Goal: Find contact information: Find contact information

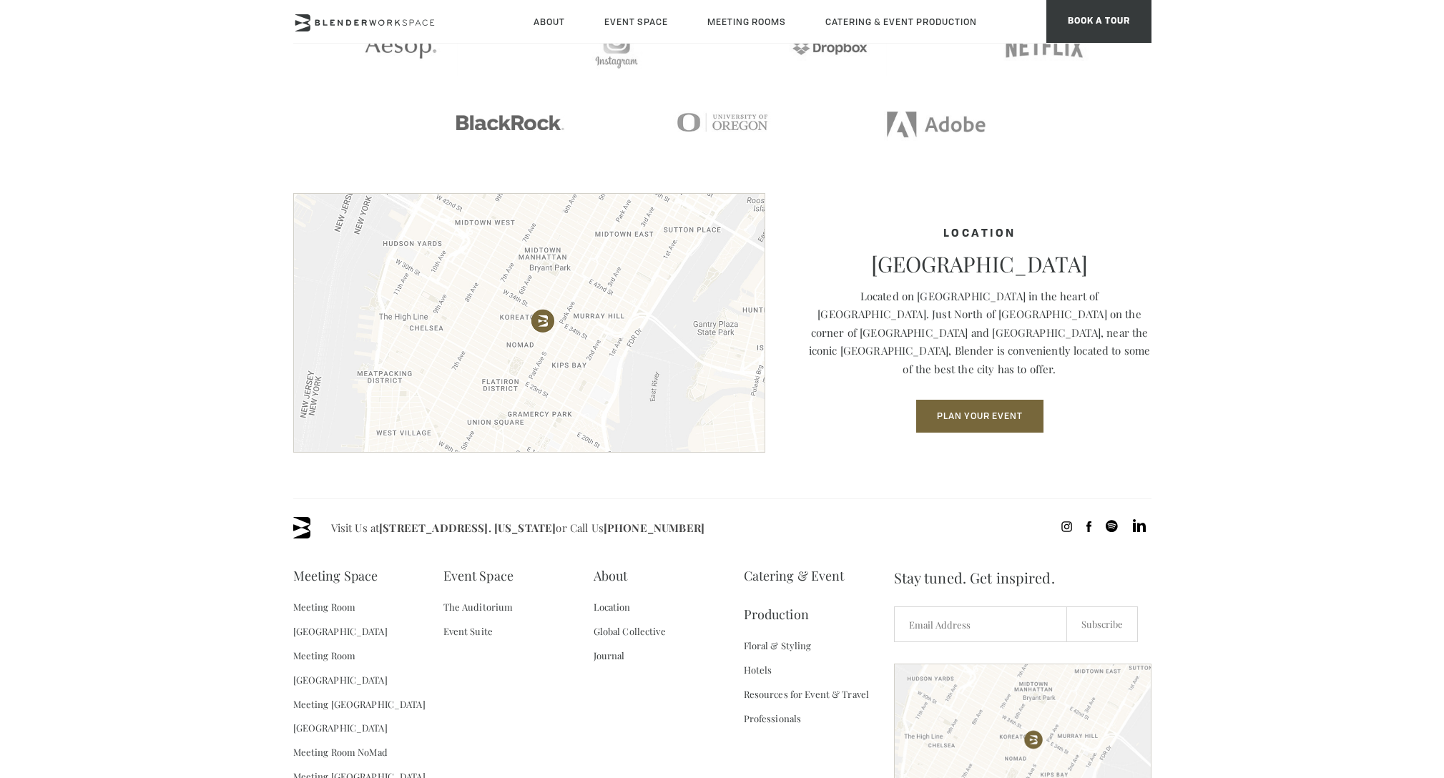
scroll to position [1931, 0]
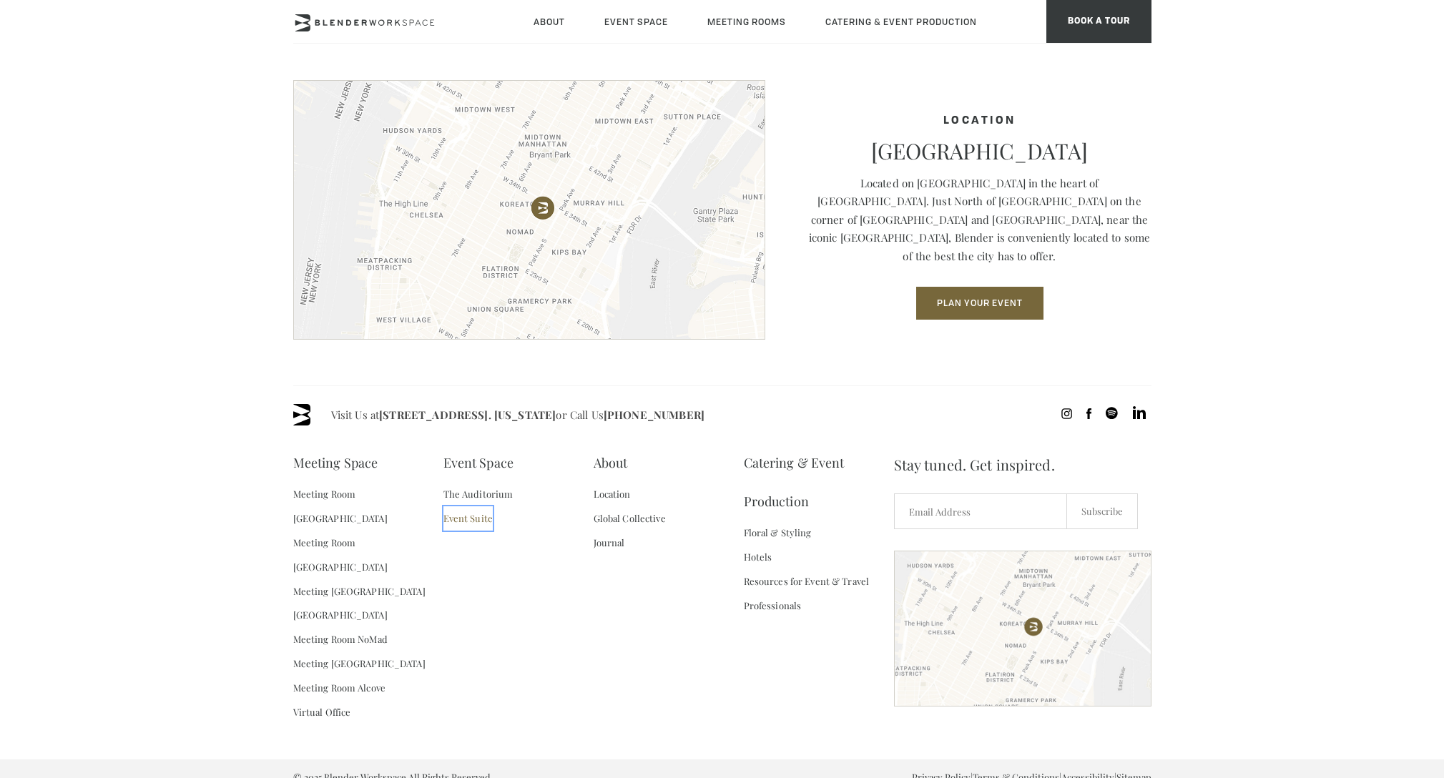
click at [476, 521] on link "Event Suite" at bounding box center [467, 518] width 49 height 24
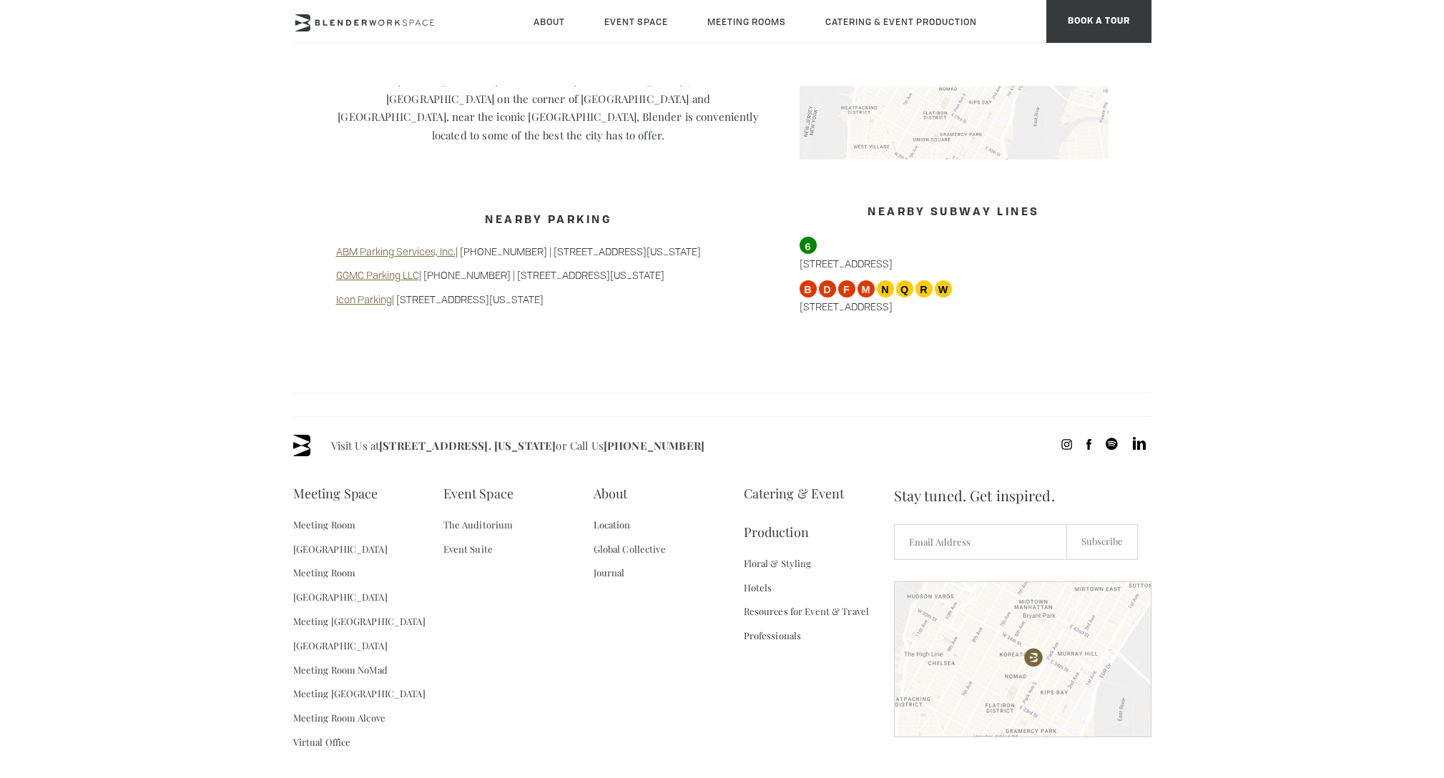
scroll to position [1238, 0]
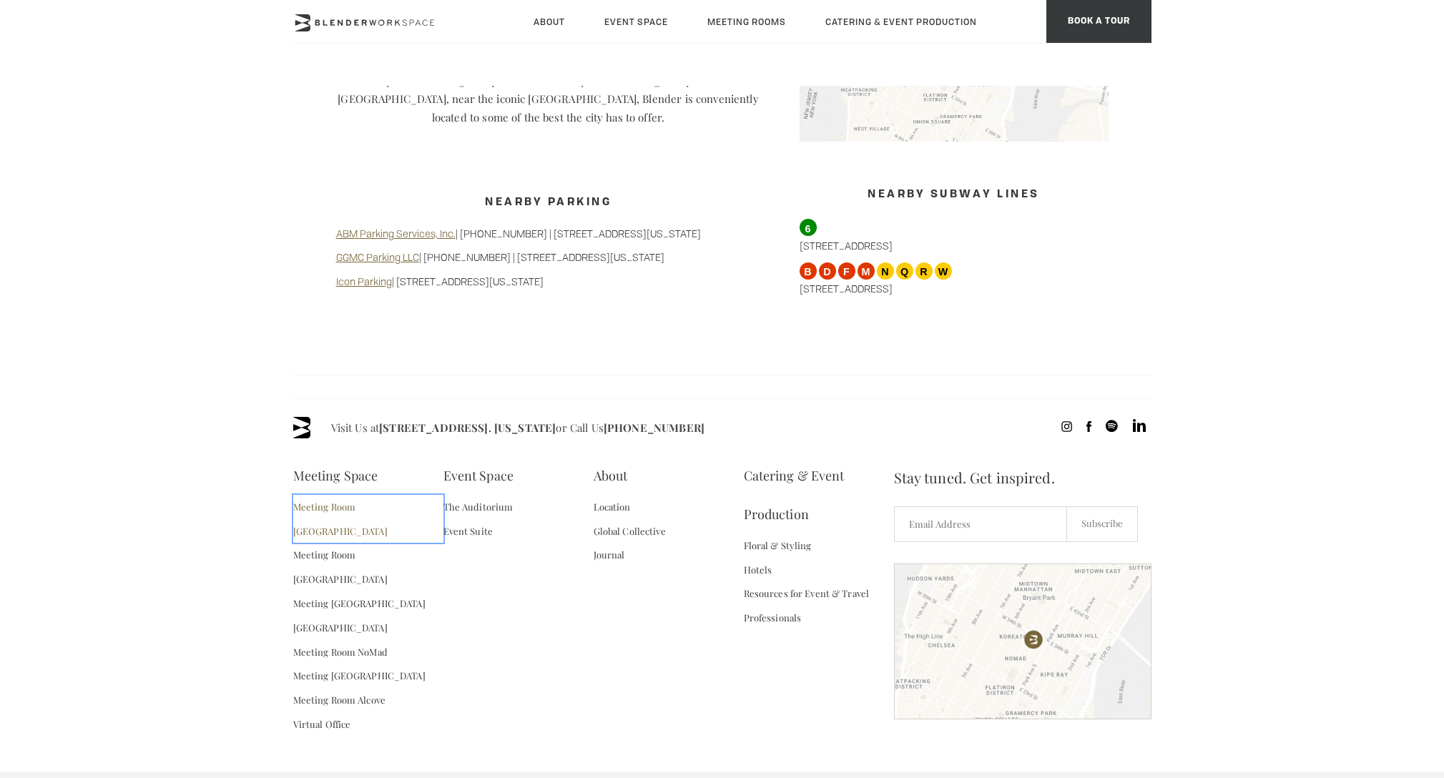
click at [374, 495] on link "Meeting Room [GEOGRAPHIC_DATA]" at bounding box center [368, 519] width 150 height 49
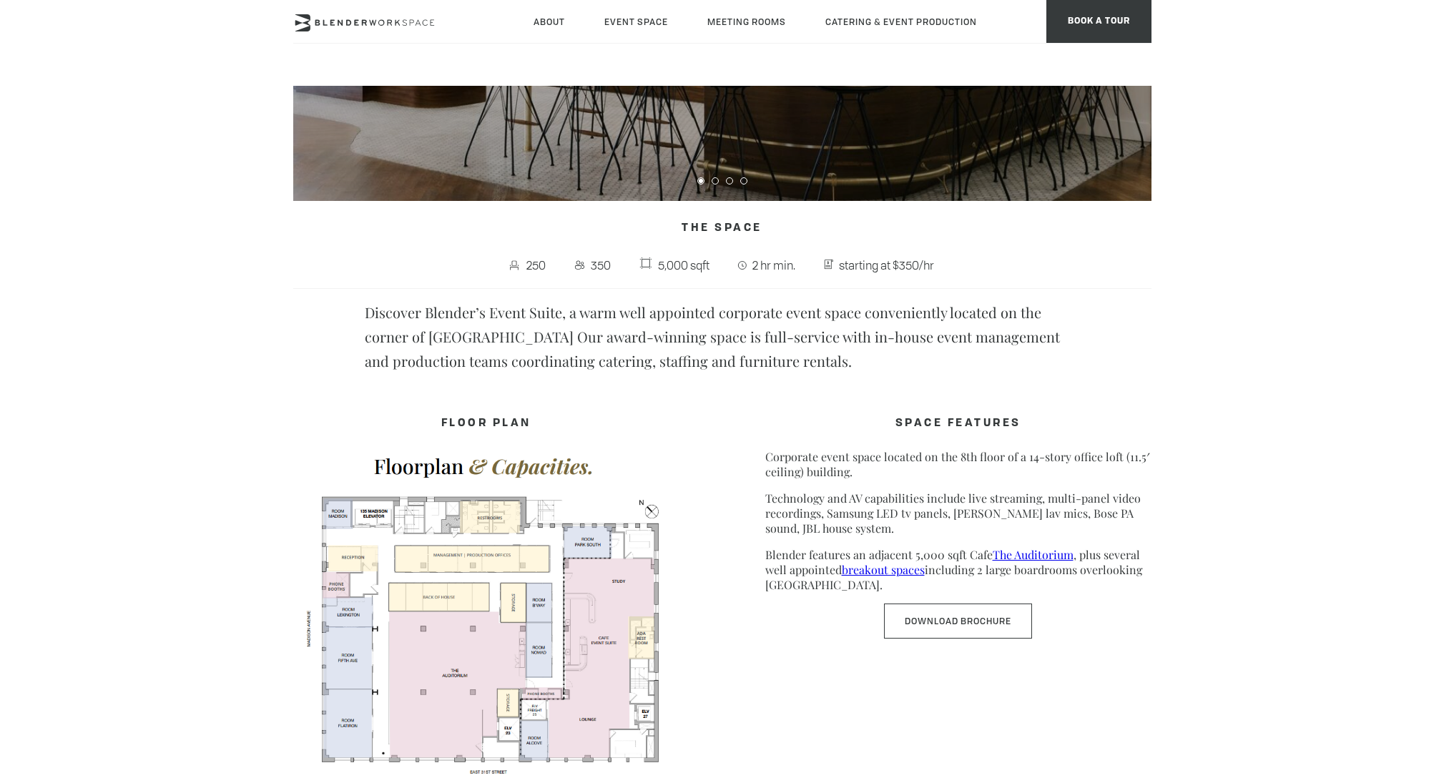
scroll to position [720, 0]
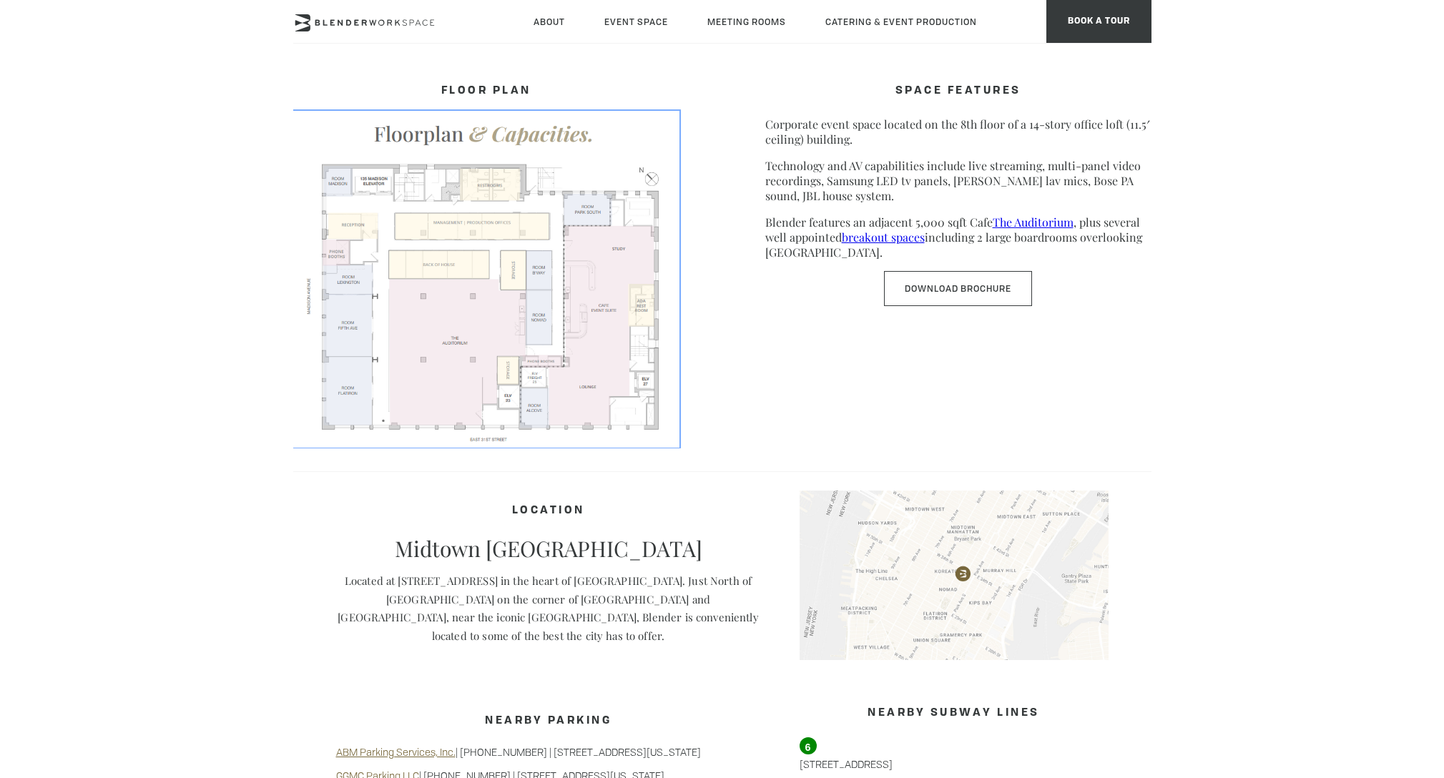
click at [469, 396] on img at bounding box center [486, 278] width 386 height 335
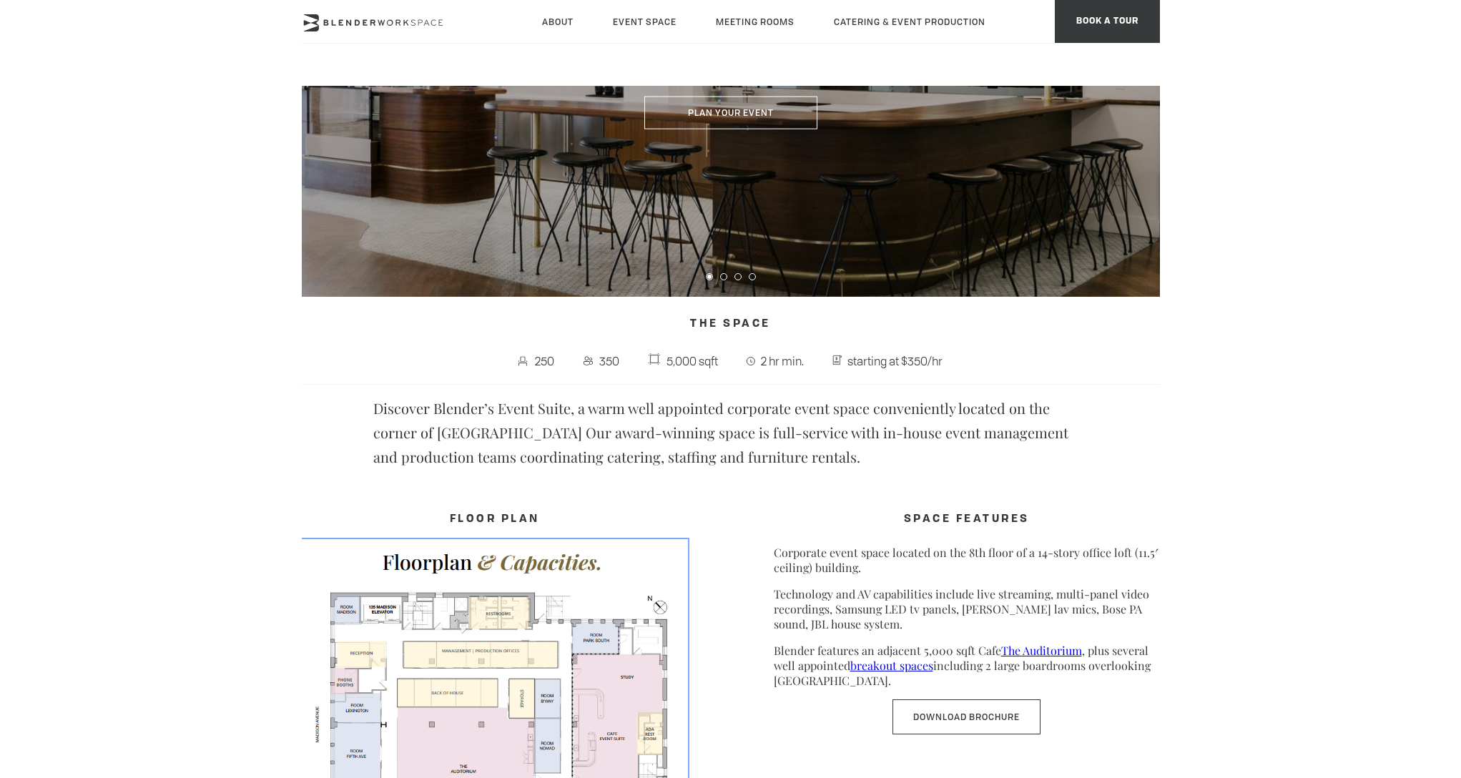
scroll to position [0, 0]
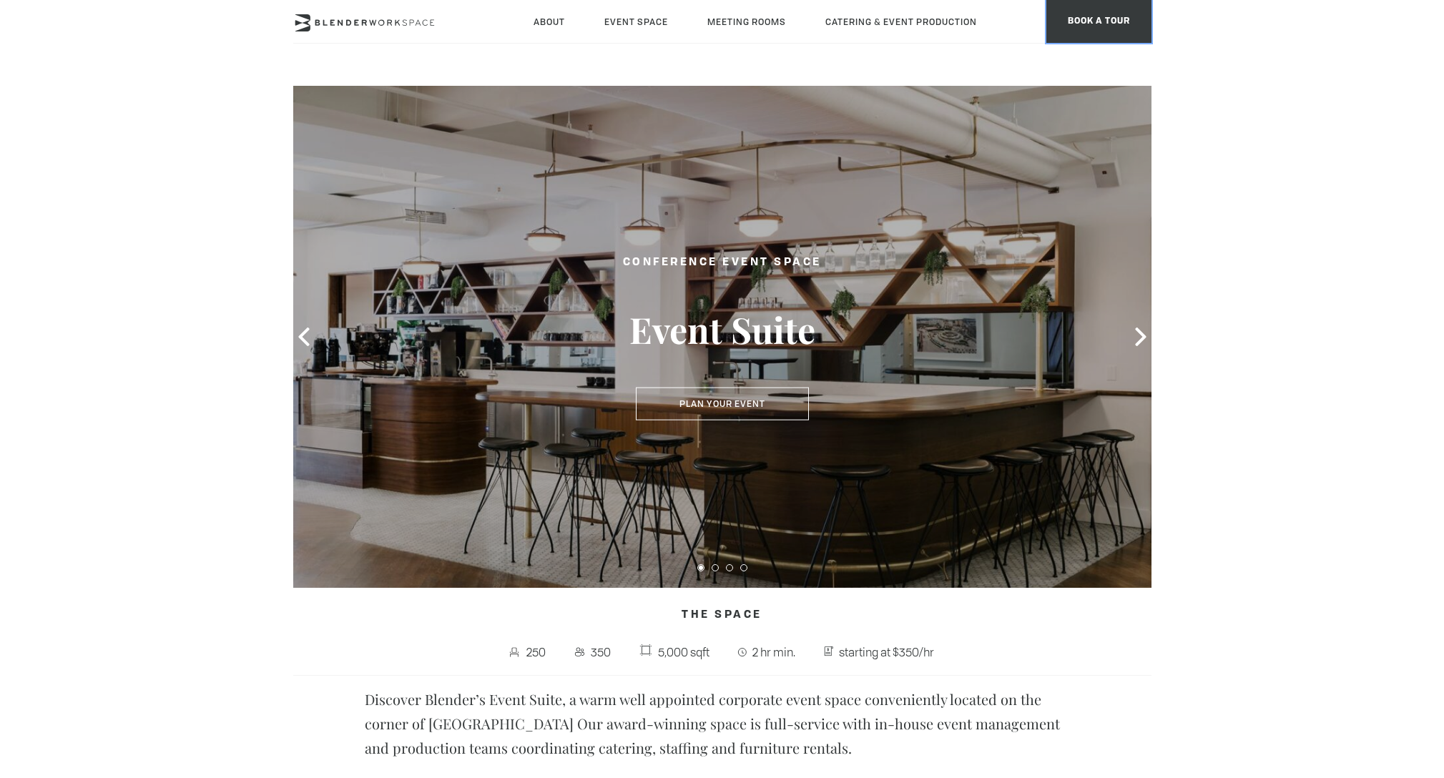
click at [1106, 26] on span "BOOK A TOUR" at bounding box center [1098, 21] width 105 height 43
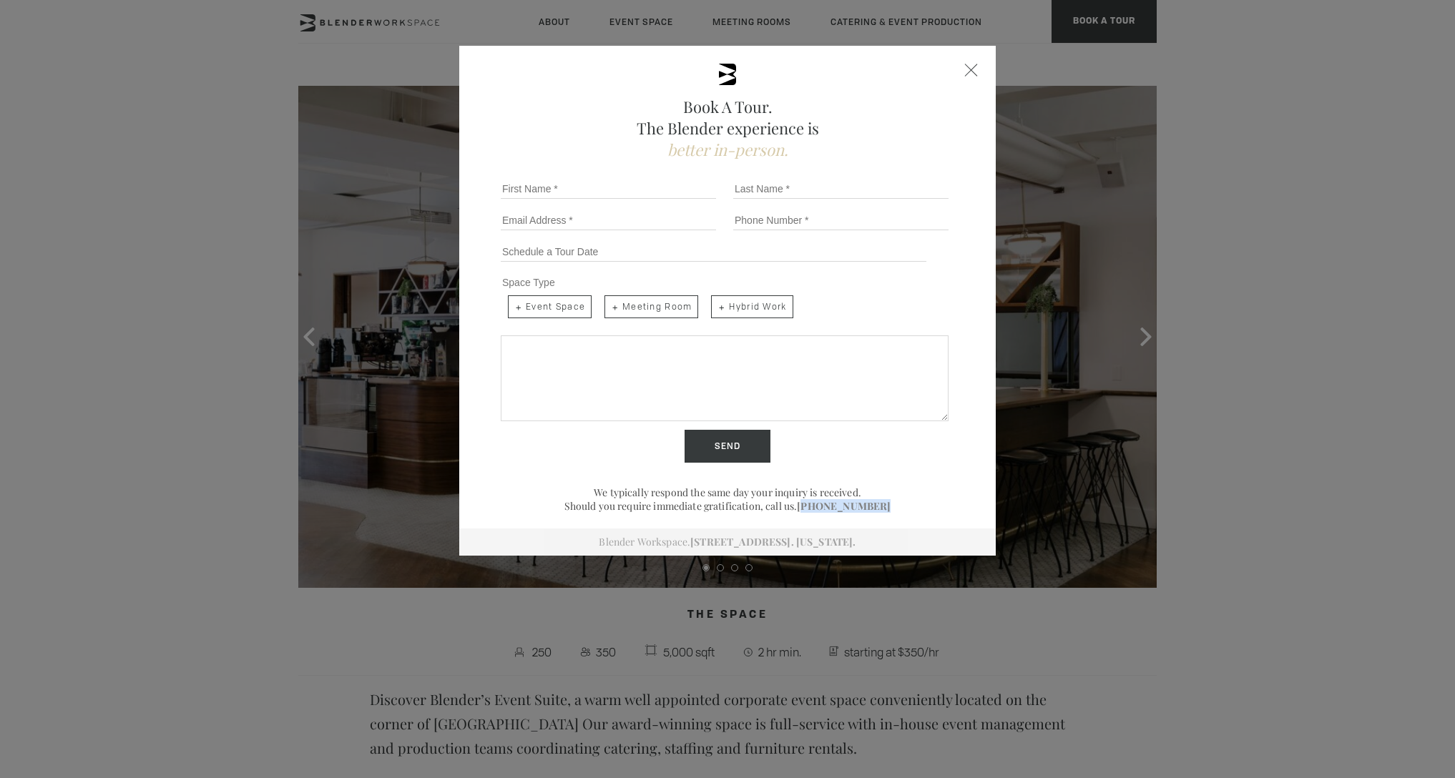
drag, startPoint x: 877, startPoint y: 504, endPoint x: 810, endPoint y: 511, distance: 66.9
click at [810, 511] on p "Should you require immediate gratification, call us. [PHONE_NUMBER]" at bounding box center [727, 506] width 465 height 14
copy link "718) 395-4694"
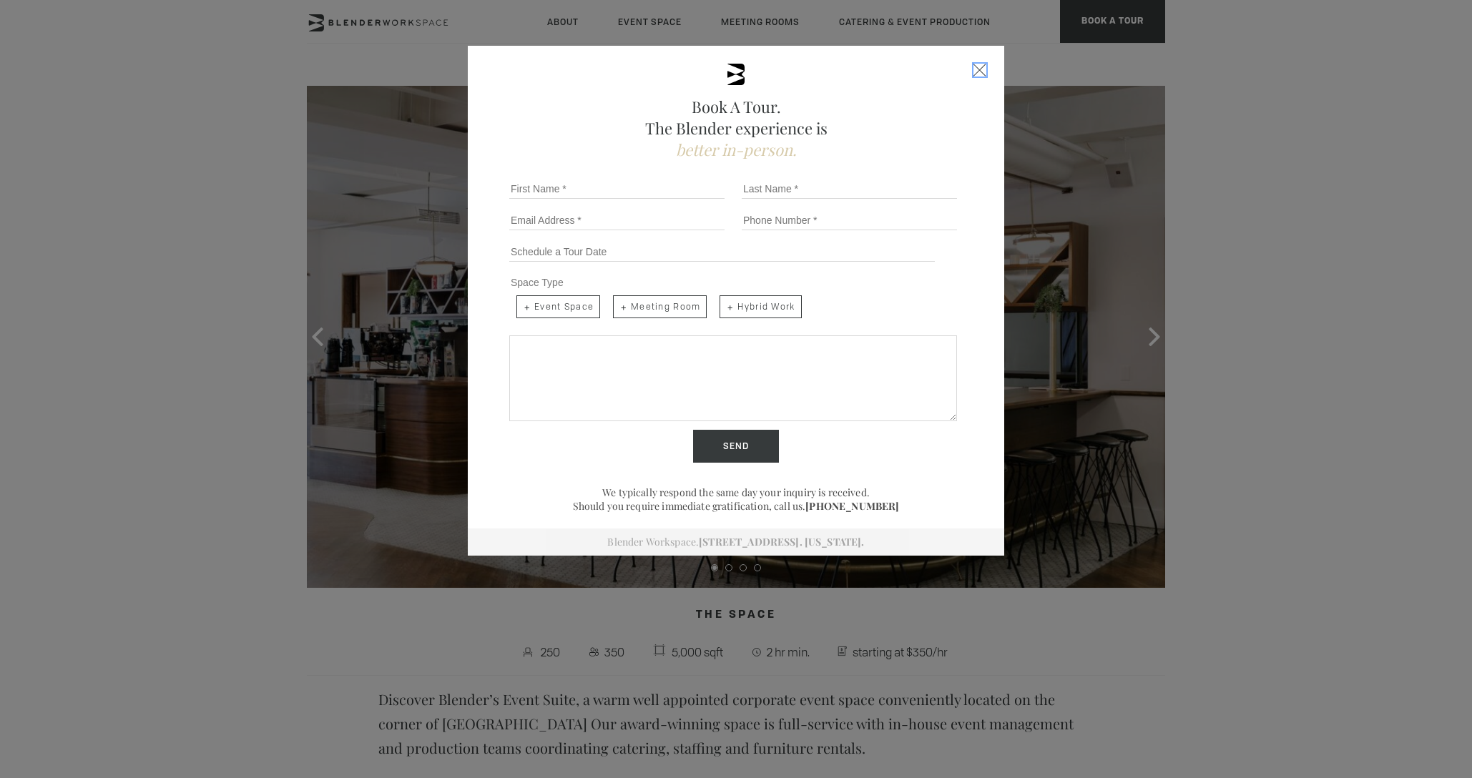
click at [977, 68] on div "Close form" at bounding box center [979, 70] width 13 height 13
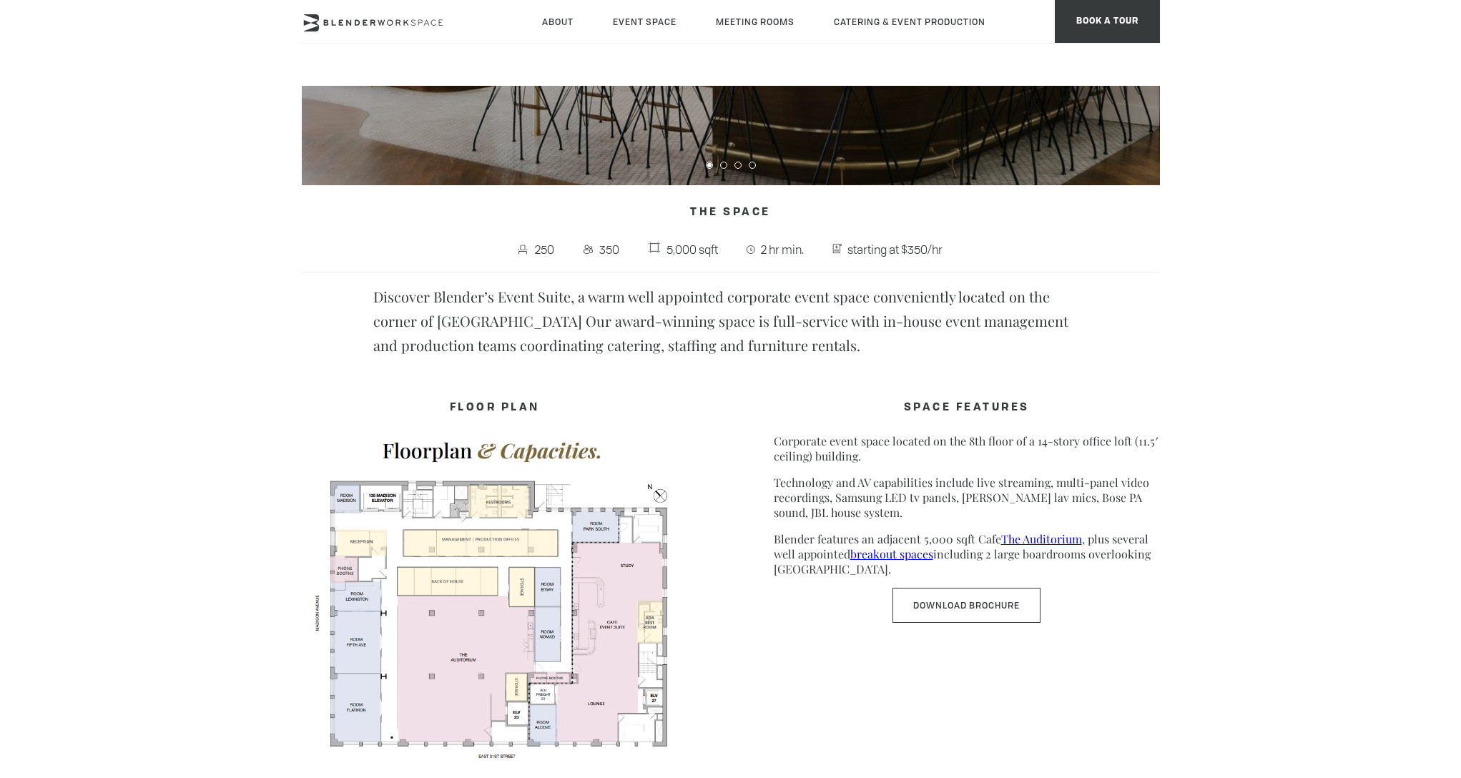
scroll to position [712, 0]
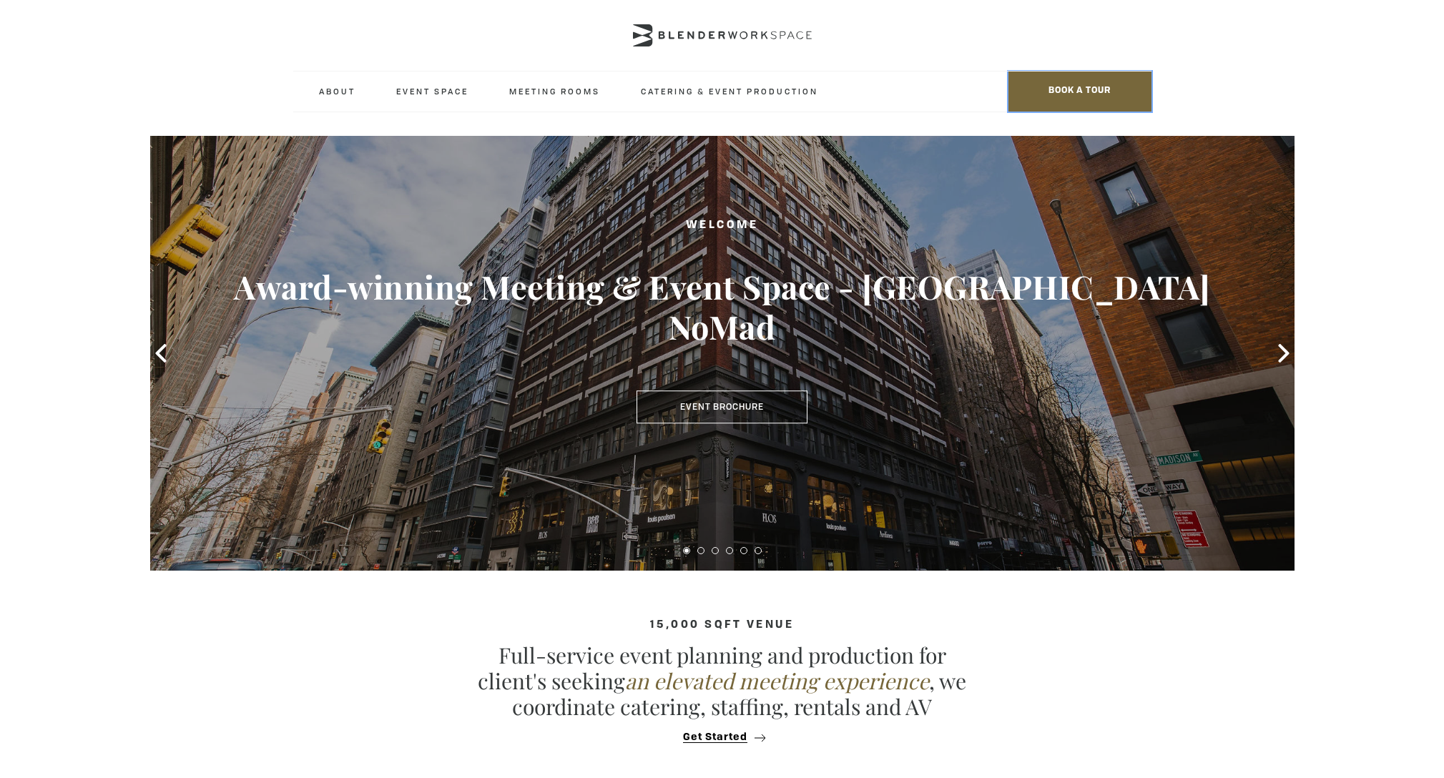
click at [1091, 94] on span "BOOK A TOUR" at bounding box center [1079, 92] width 143 height 40
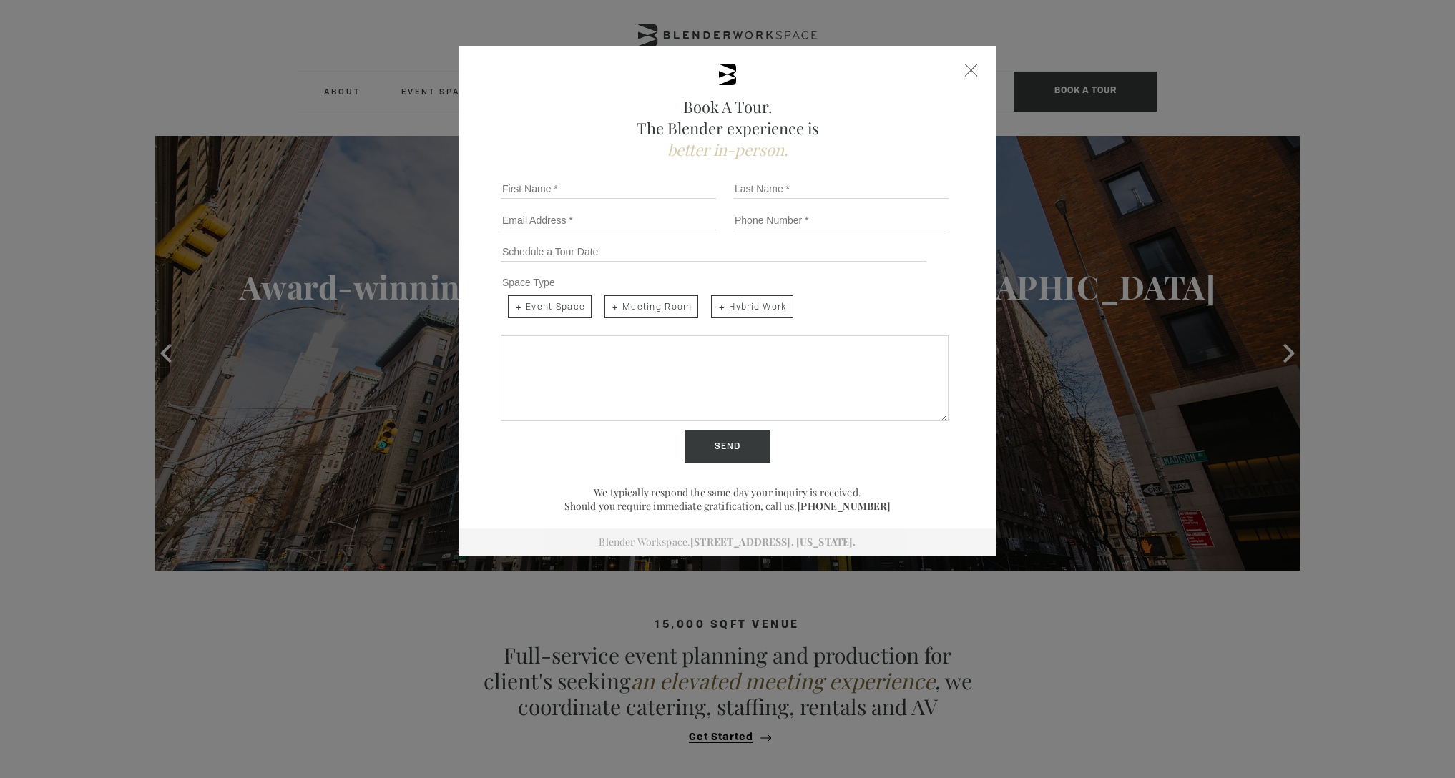
click at [890, 508] on p "Should you require immediate gratification, call us. [PHONE_NUMBER]" at bounding box center [727, 506] width 465 height 14
drag, startPoint x: 890, startPoint y: 508, endPoint x: 810, endPoint y: 511, distance: 79.5
click at [807, 512] on p "Should you require immediate gratification, call us. [PHONE_NUMBER]" at bounding box center [727, 506] width 465 height 14
copy div "[PHONE_NUMBER]"
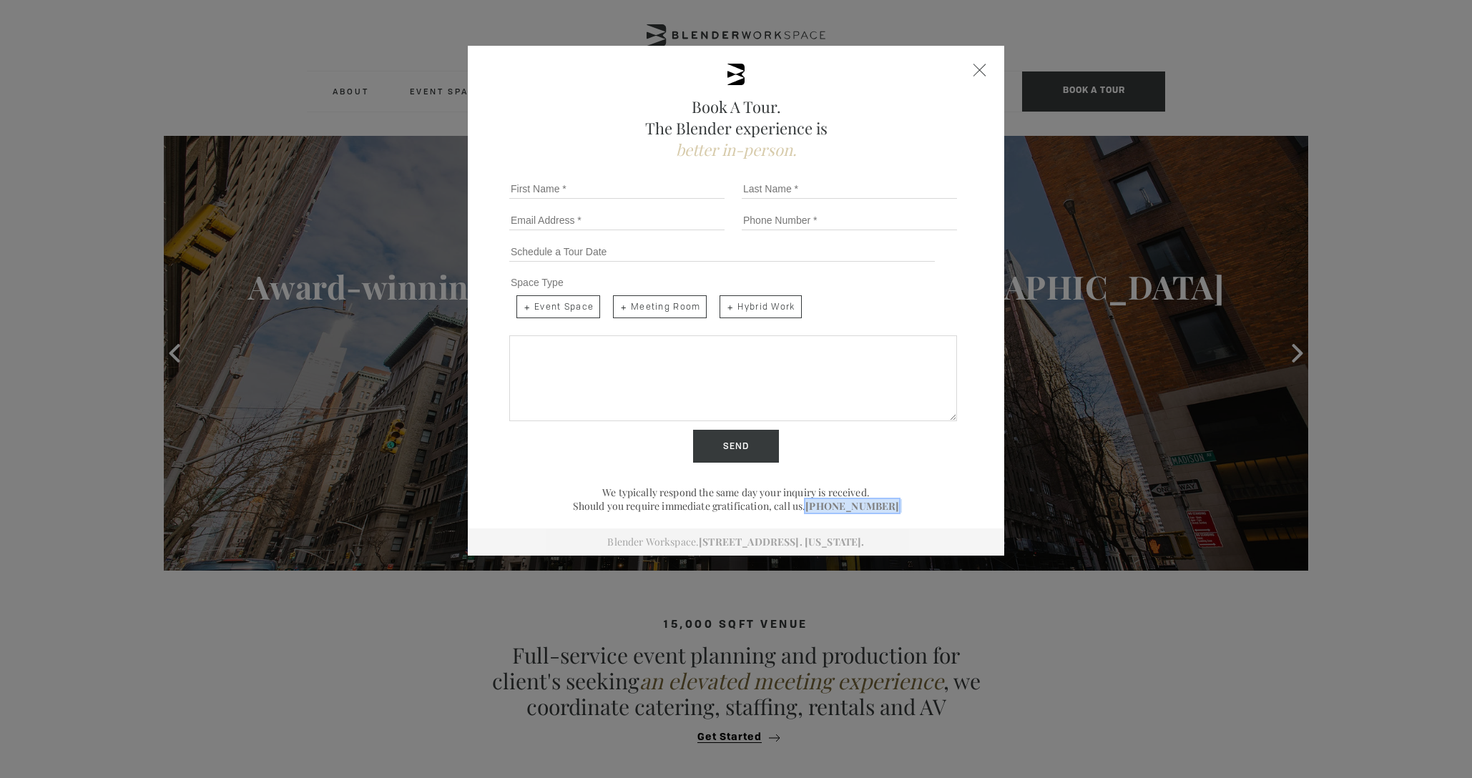
copy div "[PHONE_NUMBER]"
click at [973, 75] on div "Close form" at bounding box center [979, 70] width 13 height 13
